Goal: Task Accomplishment & Management: Manage account settings

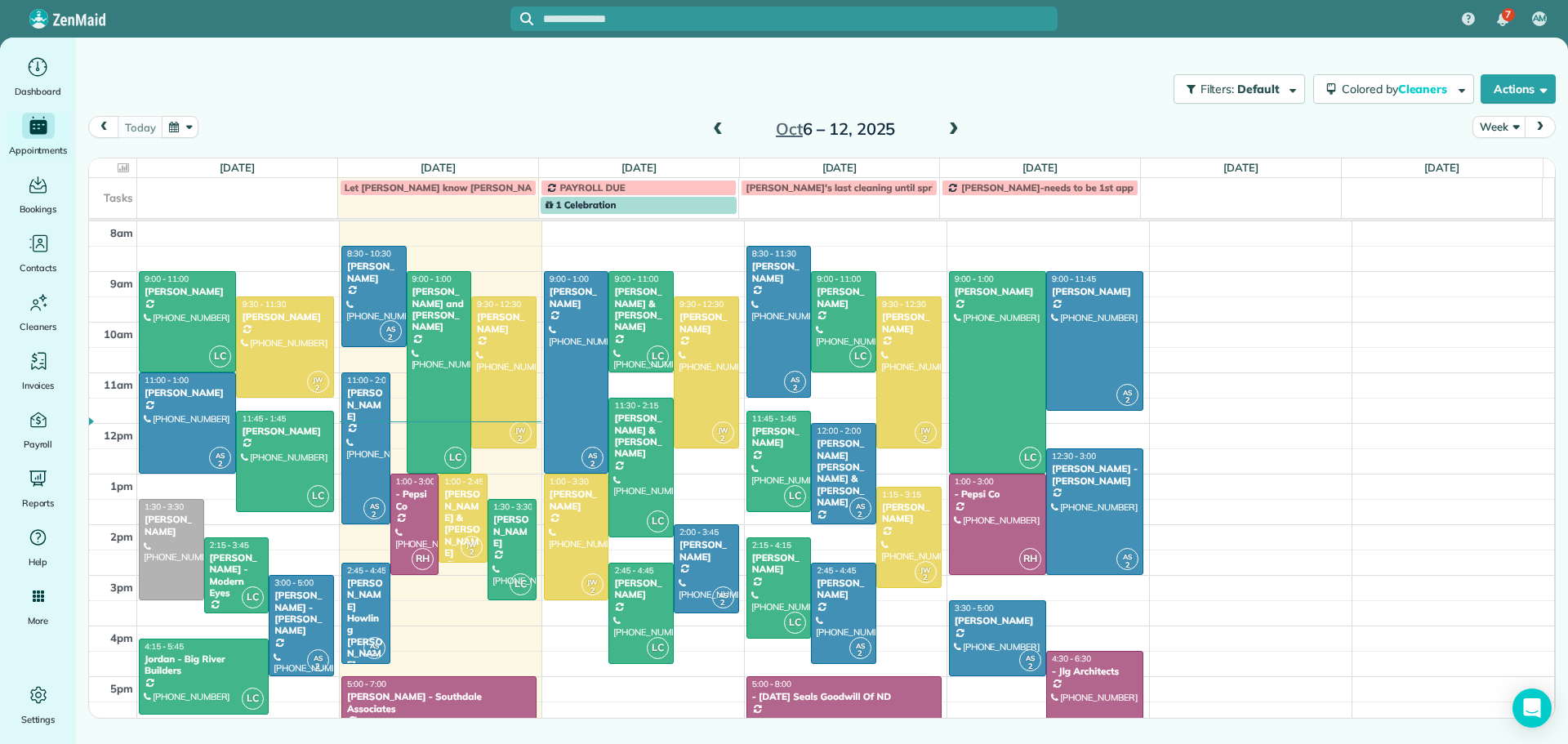
click at [953, 126] on span at bounding box center [953, 129] width 18 height 15
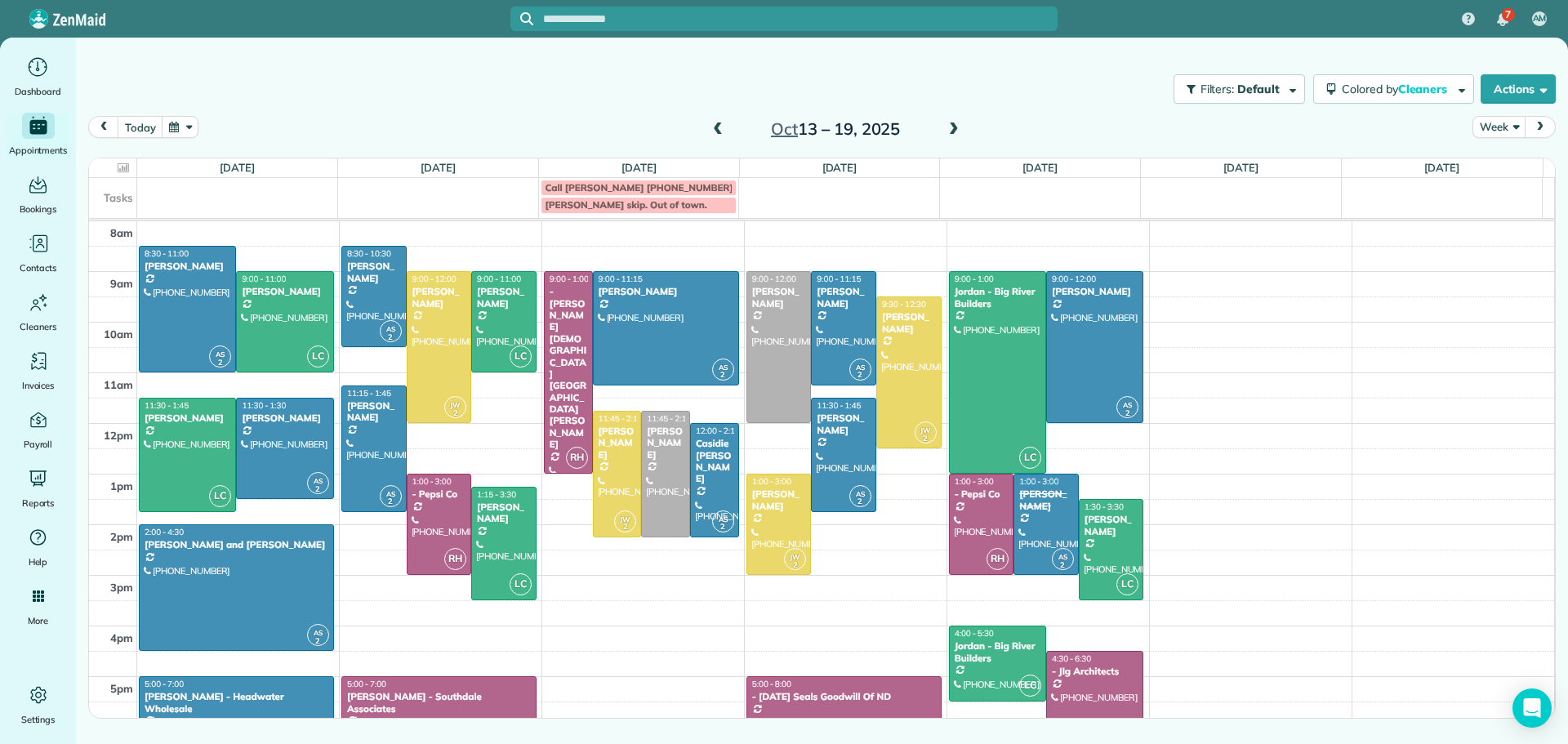
click at [717, 126] on span at bounding box center [717, 129] width 18 height 15
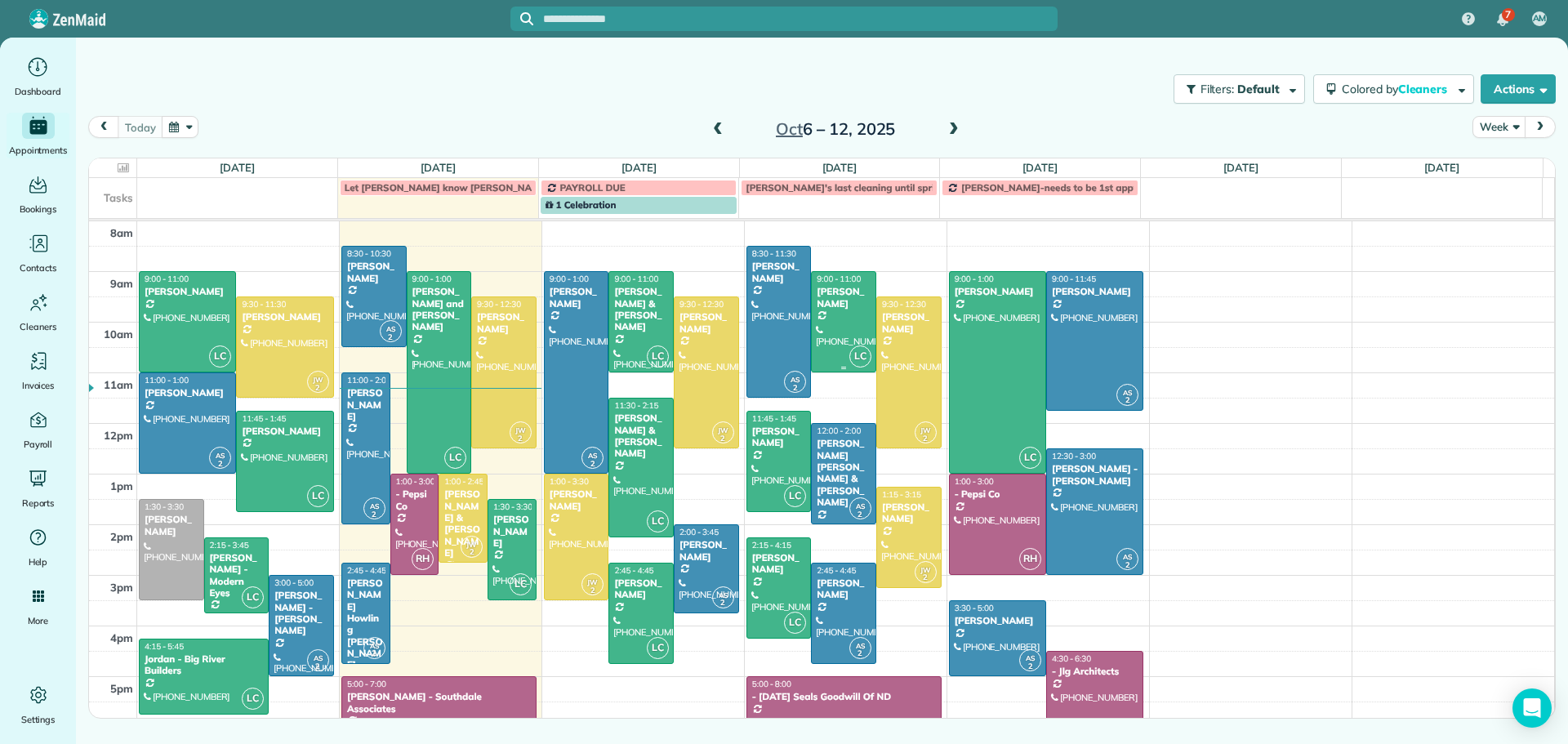
click at [836, 317] on div at bounding box center [844, 321] width 64 height 100
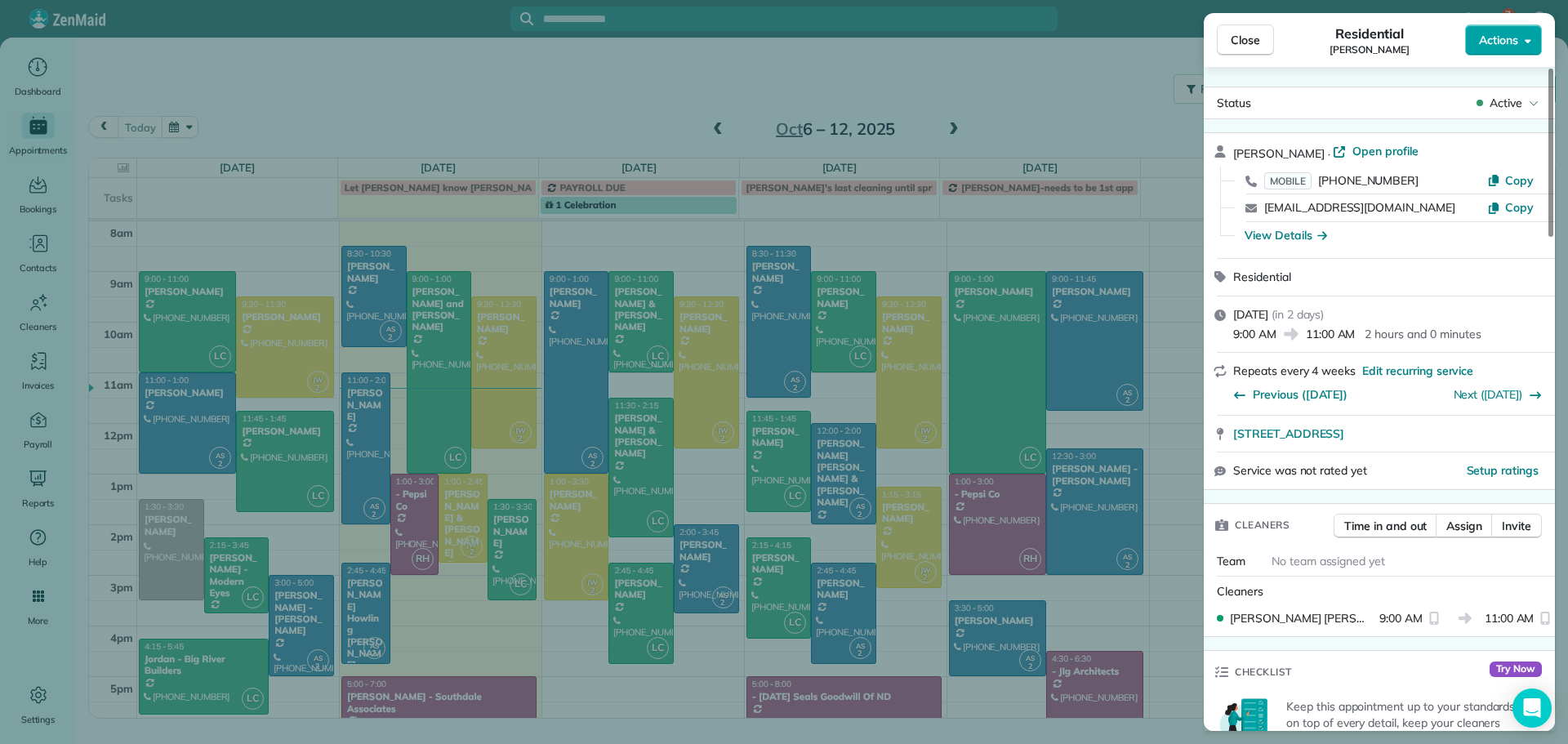
click at [1483, 40] on span "Actions" at bounding box center [1499, 40] width 39 height 17
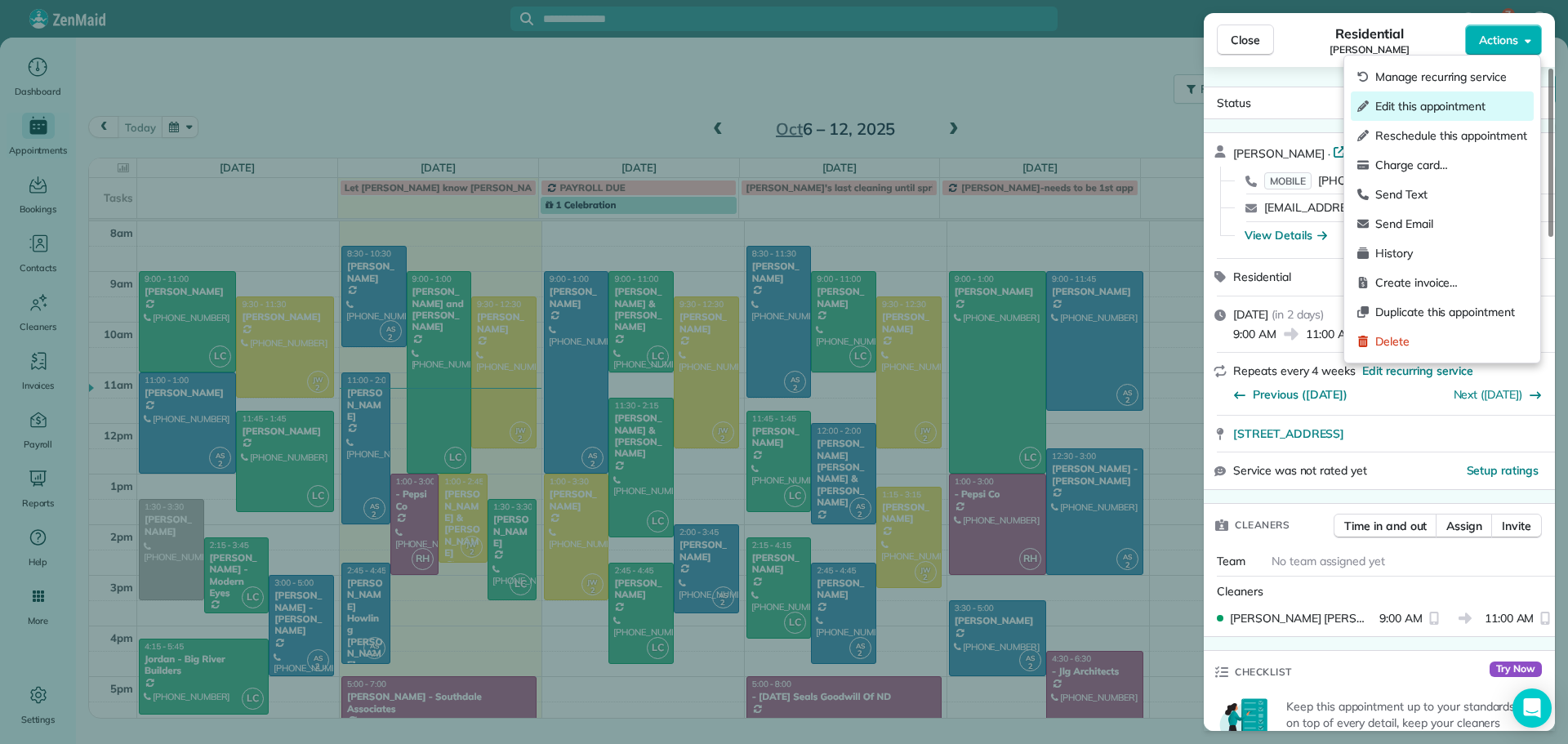
click at [1453, 108] on span "Edit this appointment" at bounding box center [1451, 106] width 151 height 17
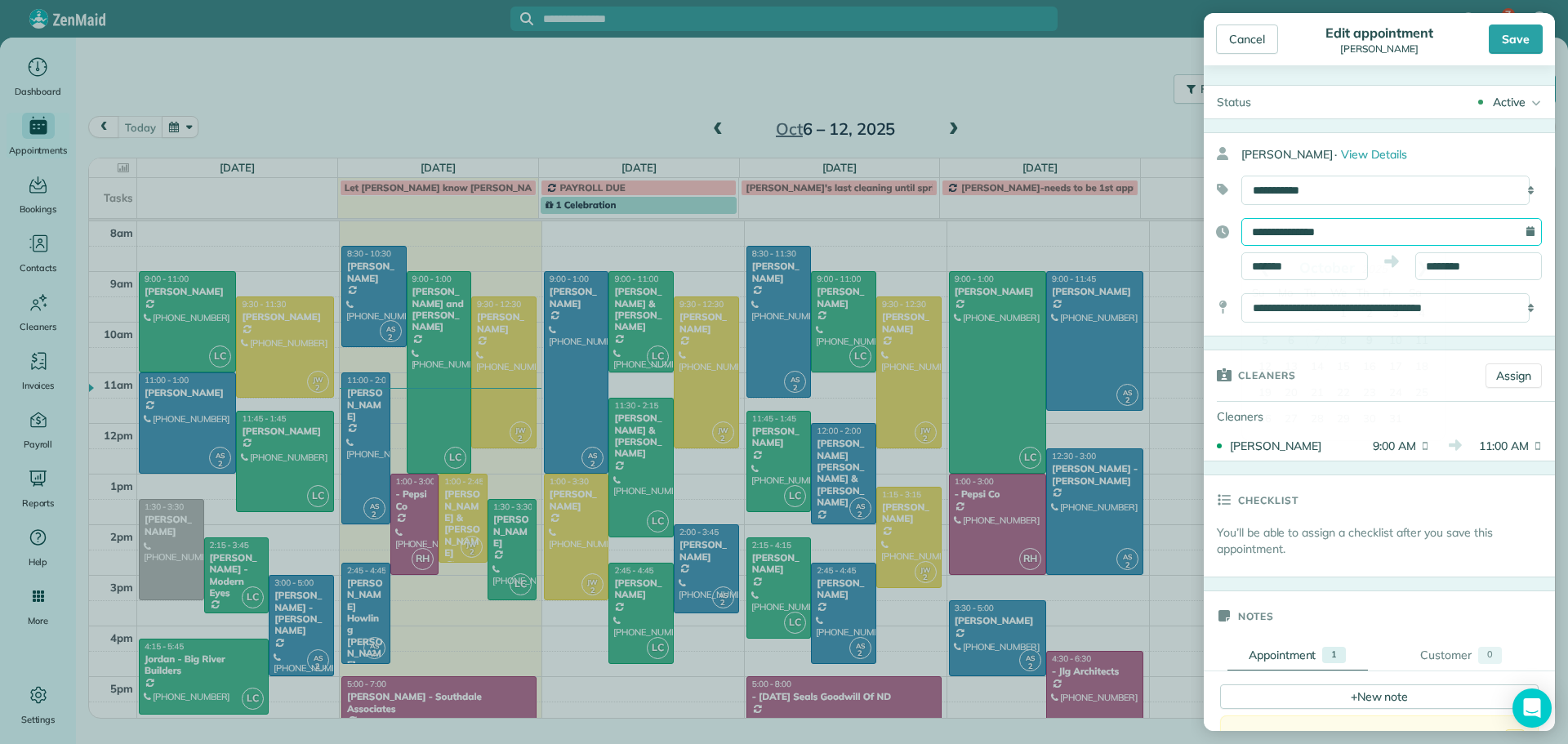
click at [1290, 231] on input "**********" at bounding box center [1392, 232] width 301 height 28
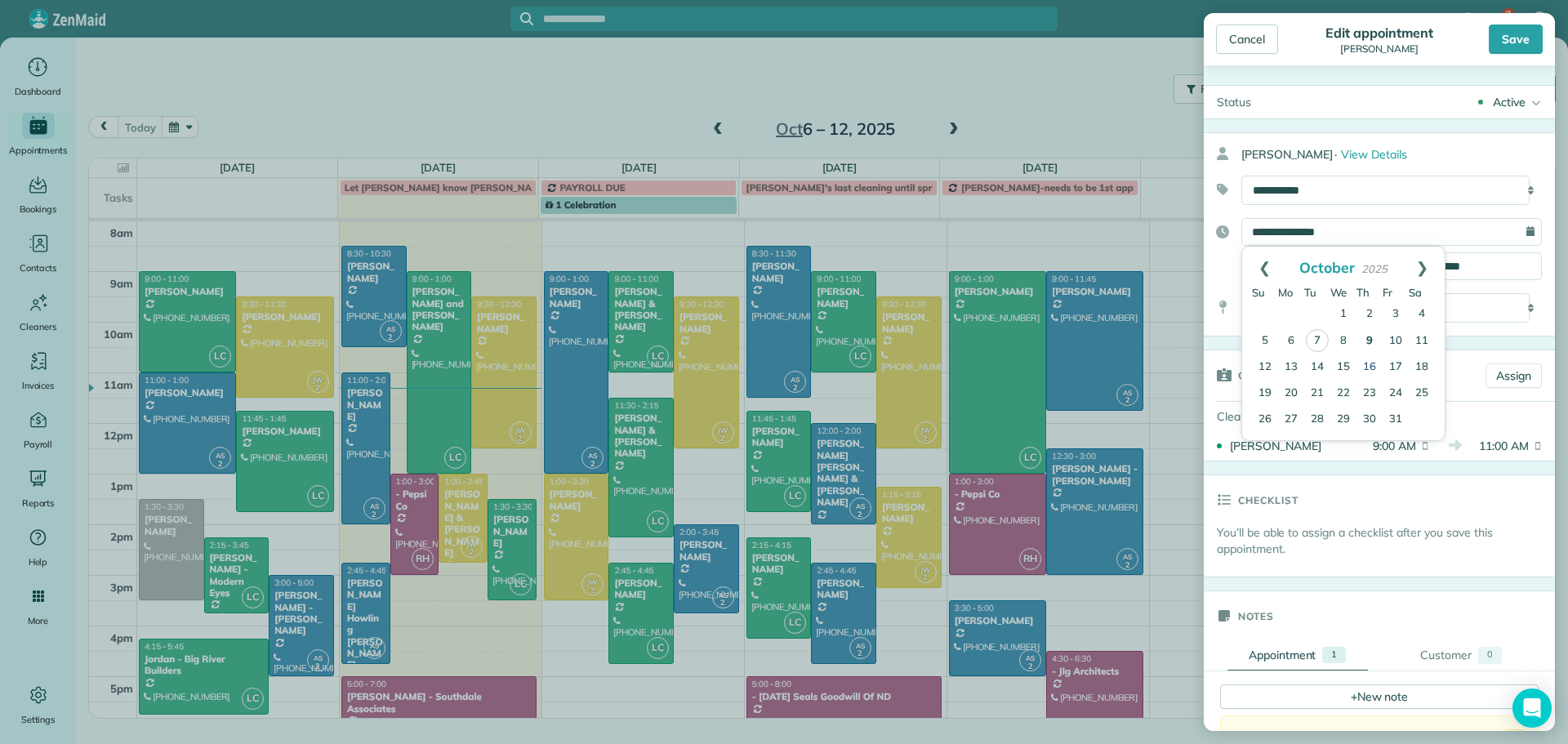
drag, startPoint x: 1370, startPoint y: 359, endPoint x: 1377, endPoint y: 342, distance: 18.4
click at [1370, 359] on link "16" at bounding box center [1369, 367] width 26 height 26
type input "**********"
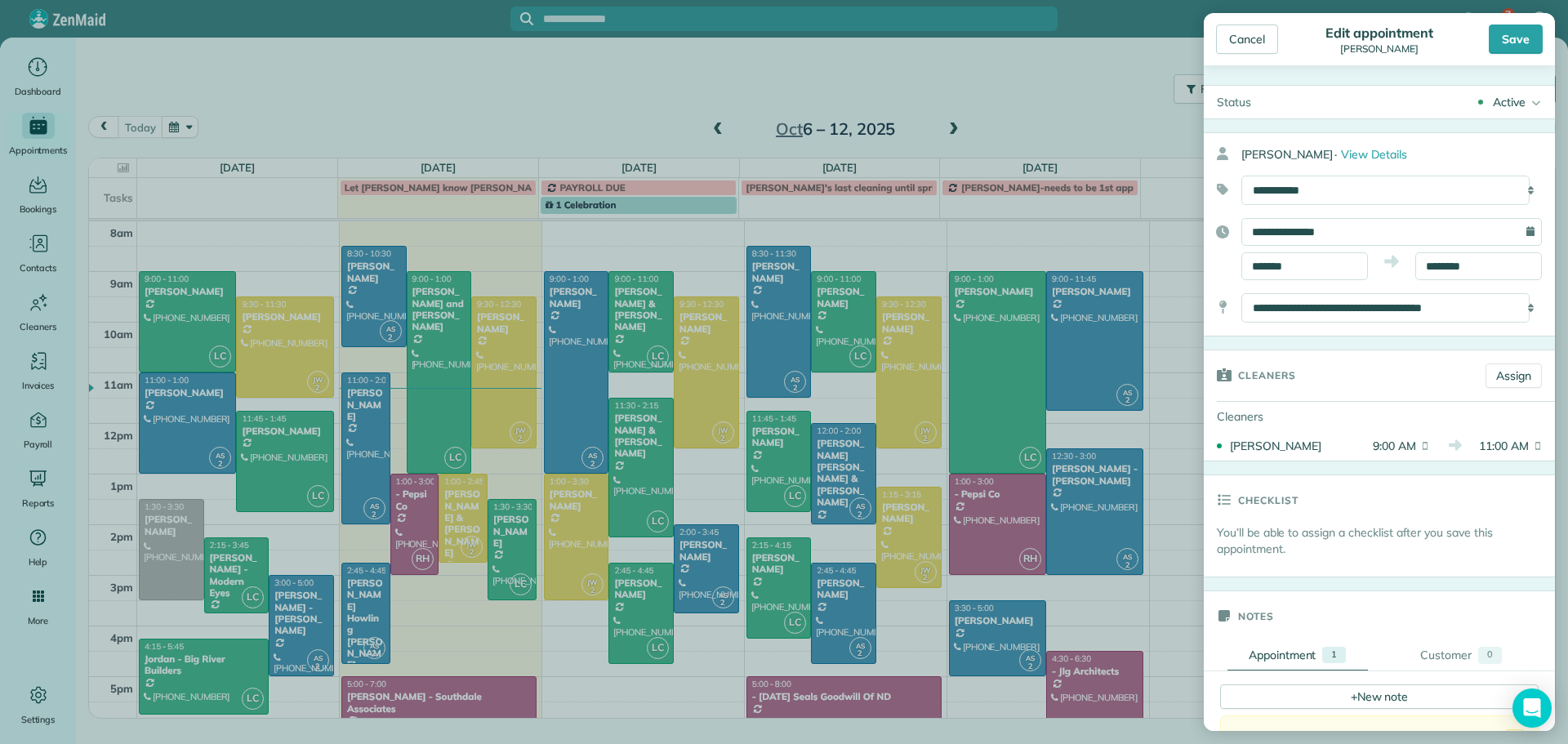
click at [1506, 42] on div "Save" at bounding box center [1517, 39] width 54 height 29
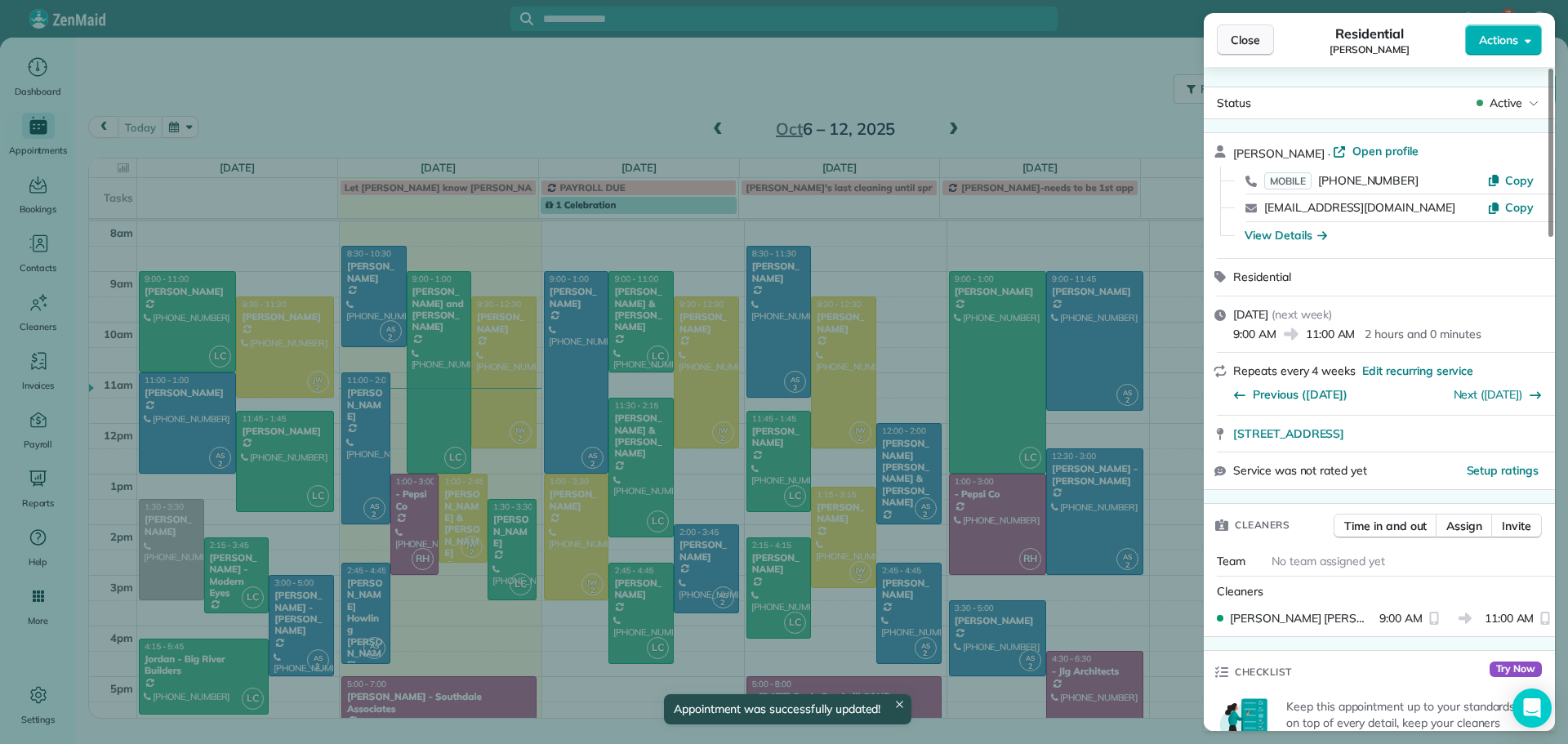
click at [1243, 42] on span "Close" at bounding box center [1246, 40] width 29 height 17
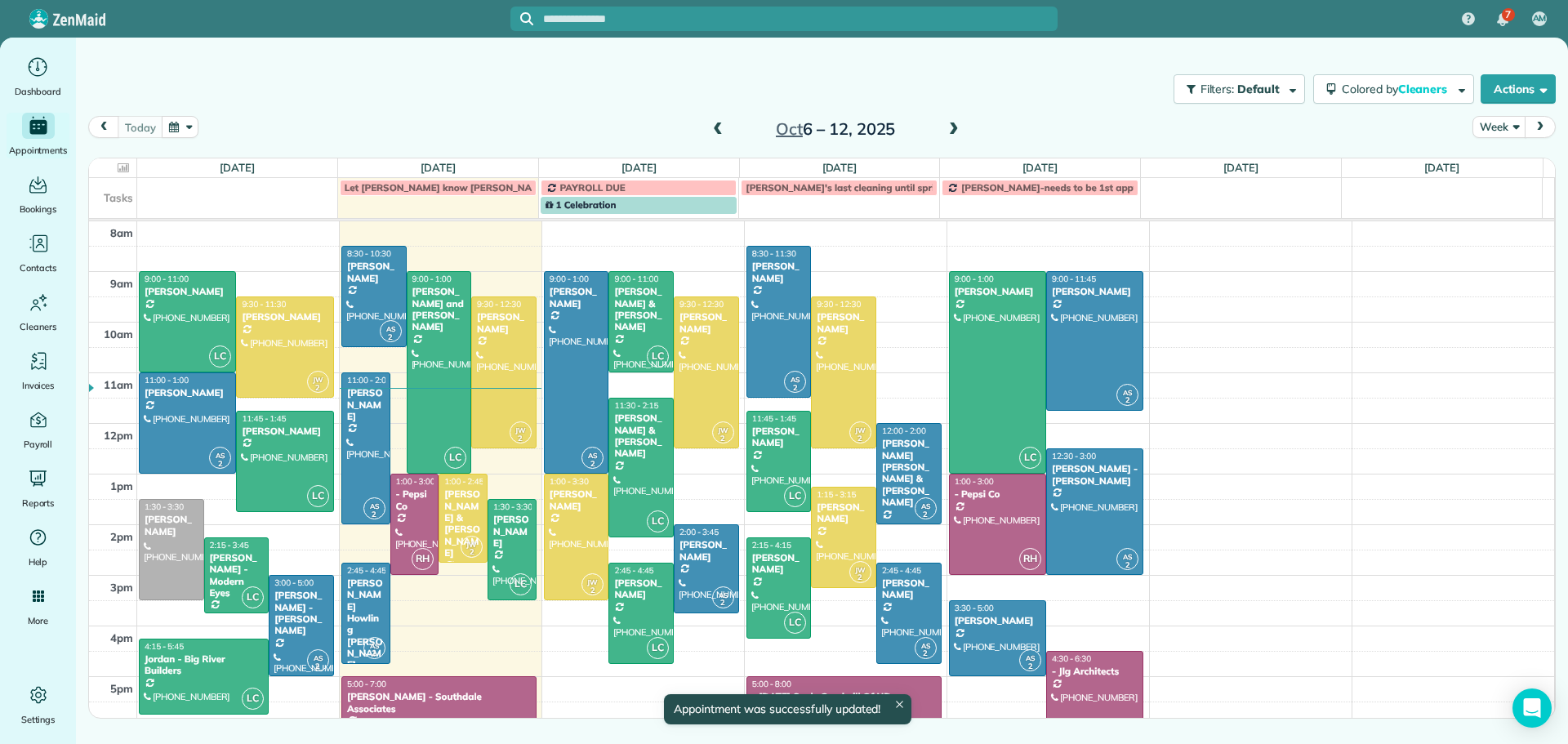
click at [951, 121] on span at bounding box center [953, 129] width 18 height 24
